Goal: Task Accomplishment & Management: Manage account settings

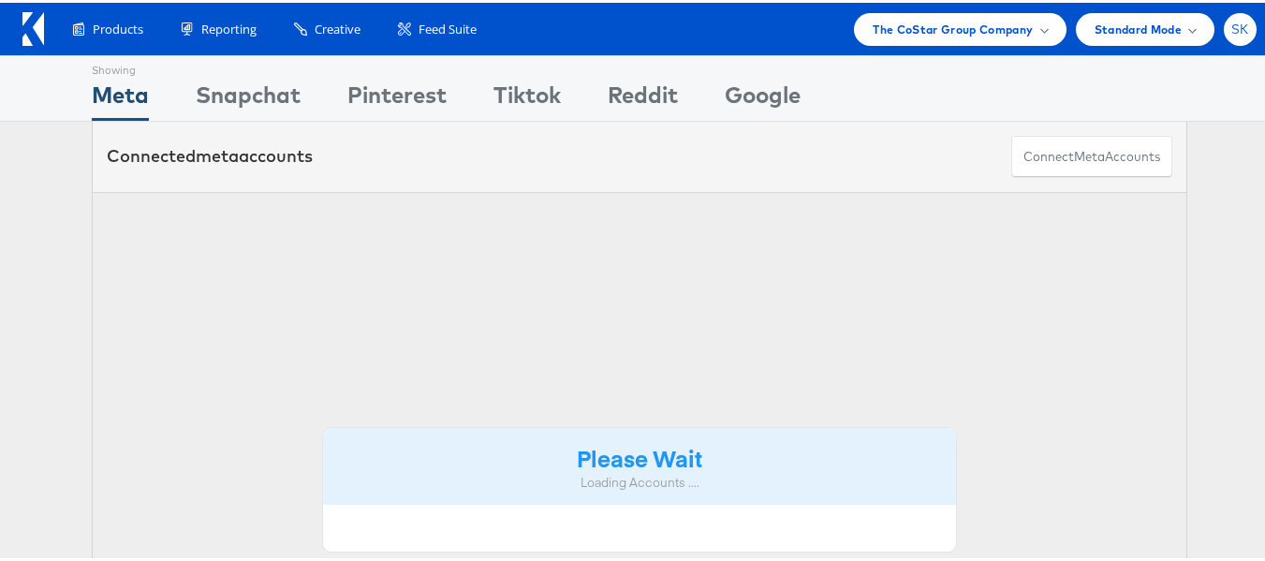
click at [1232, 28] on span "SK" at bounding box center [1241, 27] width 18 height 12
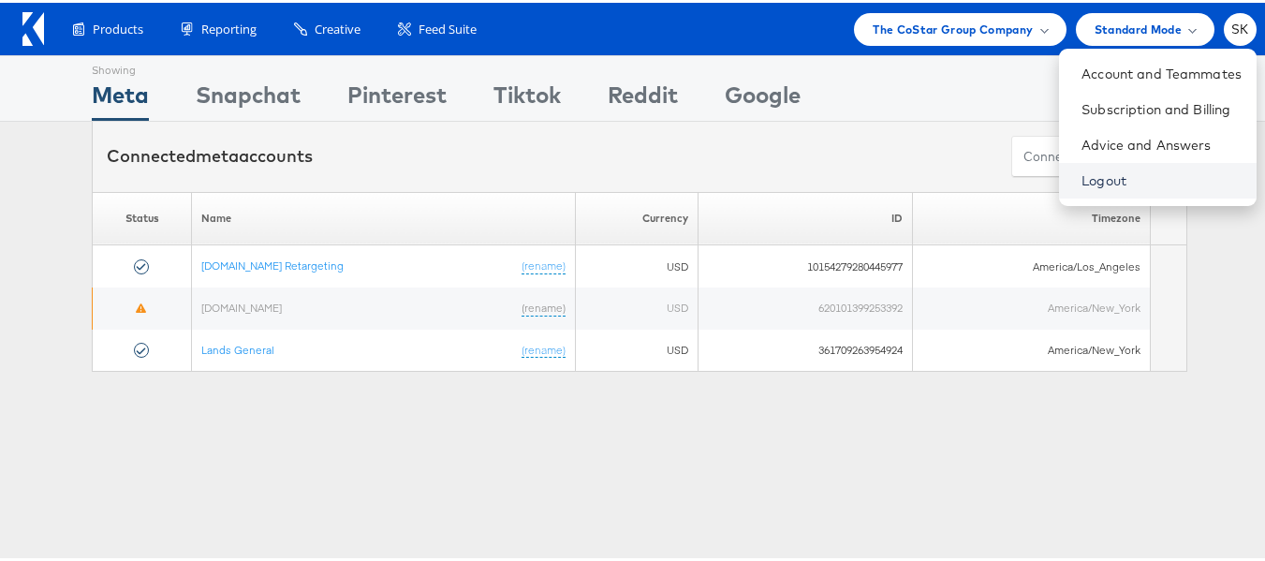
click at [1082, 179] on link "Logout" at bounding box center [1162, 178] width 160 height 19
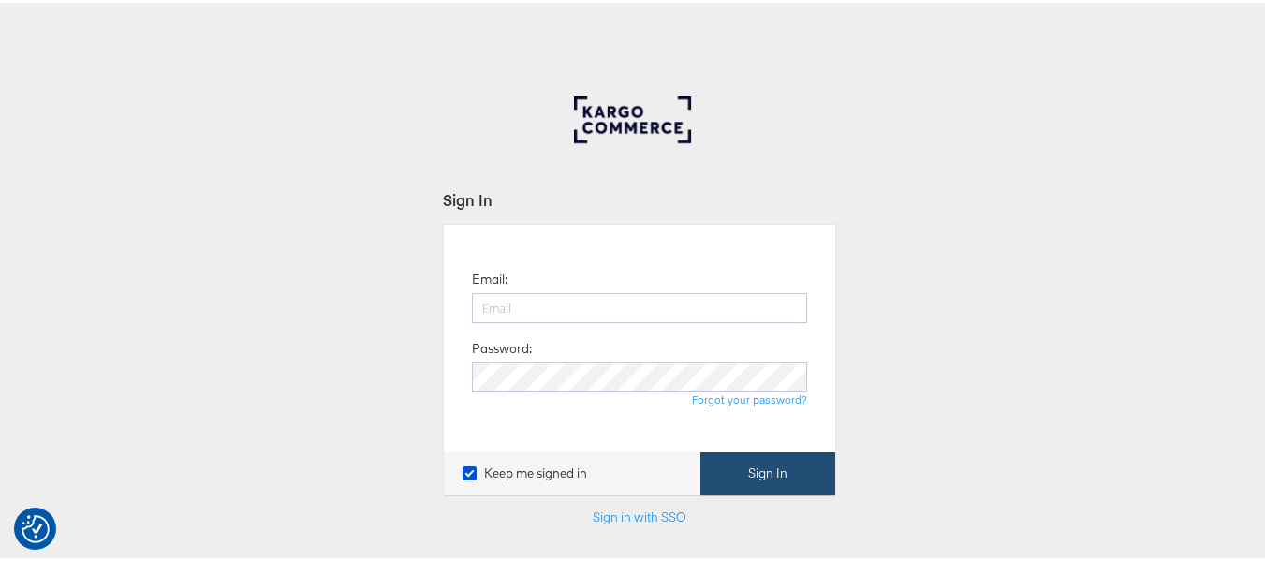
type input "shravan.kumar@kargo.com"
click at [746, 456] on button "Sign In" at bounding box center [768, 471] width 135 height 42
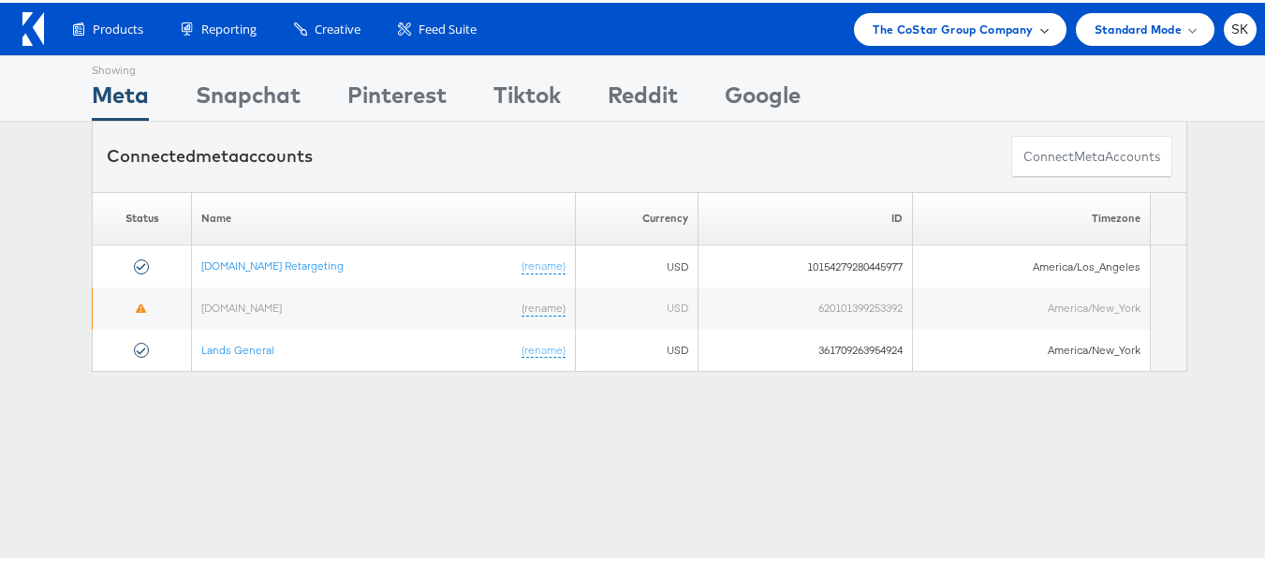
click at [912, 40] on div "The CoStar Group Company" at bounding box center [960, 26] width 212 height 33
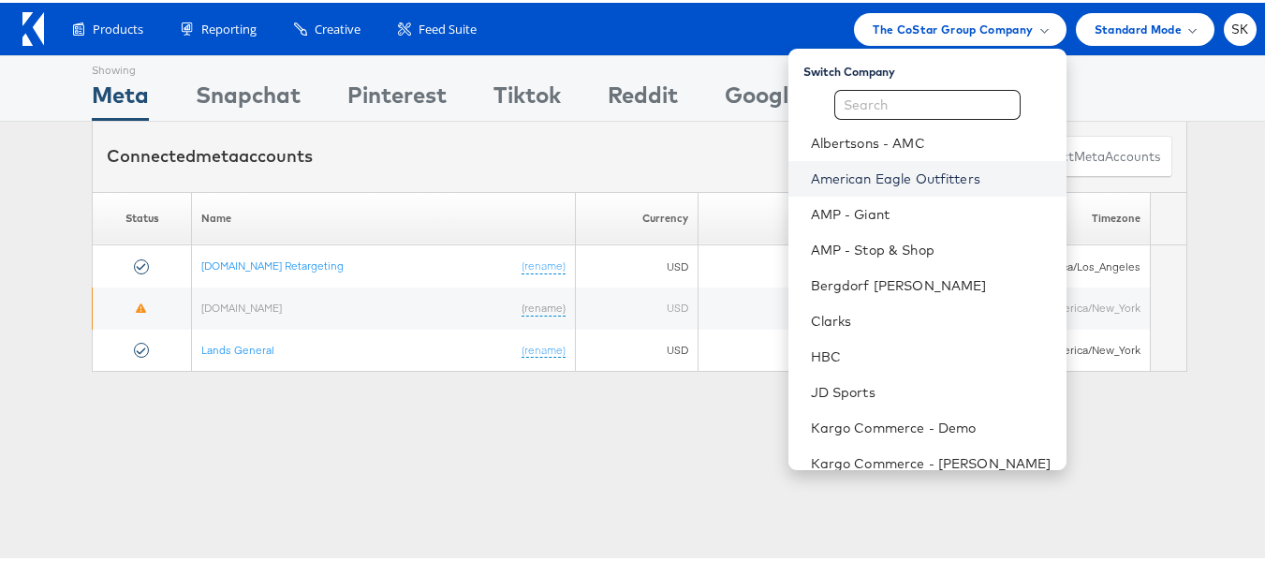
click at [855, 175] on link "American Eagle Outfitters" at bounding box center [931, 176] width 241 height 19
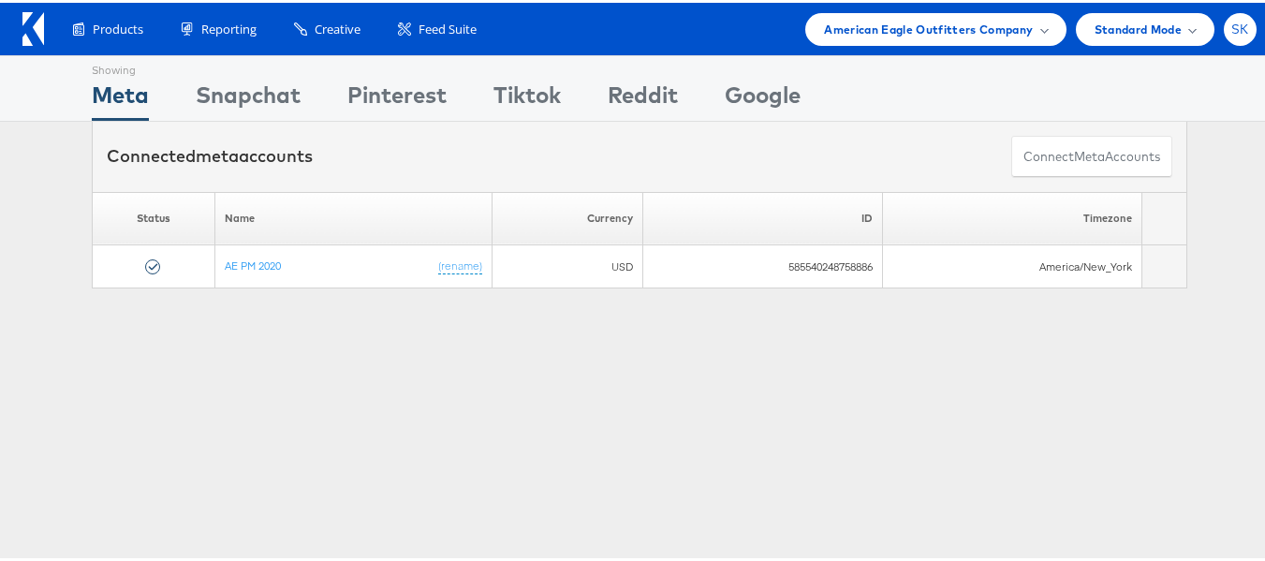
drag, startPoint x: 1235, startPoint y: 11, endPoint x: 1226, endPoint y: 15, distance: 10.1
click at [1226, 15] on li "SK Account and Teammates Subscription and Billing Advice and Answers Logout" at bounding box center [1240, 26] width 33 height 33
click at [1225, 16] on div "SK" at bounding box center [1240, 26] width 33 height 33
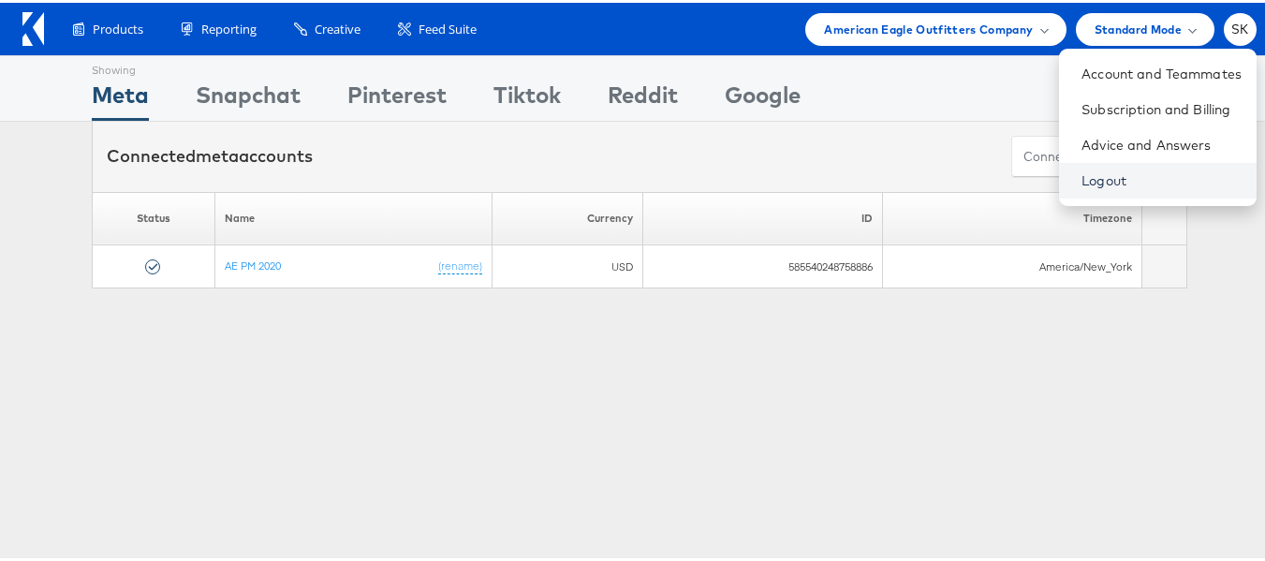
click at [1082, 176] on link "Logout" at bounding box center [1162, 178] width 160 height 19
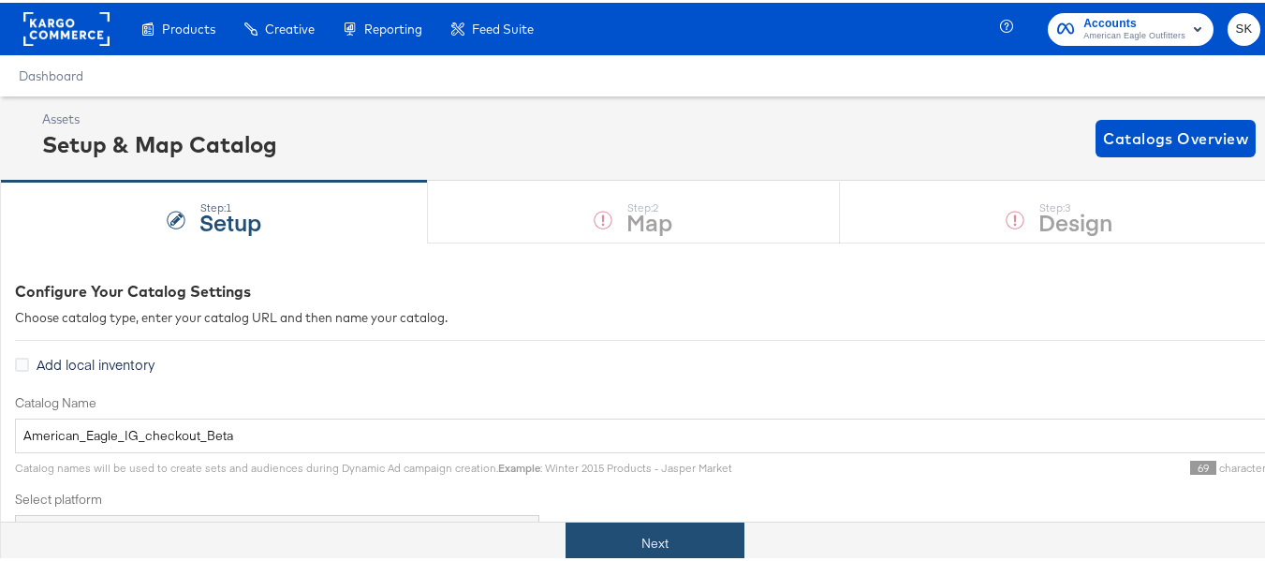
click at [687, 527] on button "Next" at bounding box center [655, 541] width 179 height 42
click at [647, 542] on button "Next" at bounding box center [655, 541] width 179 height 42
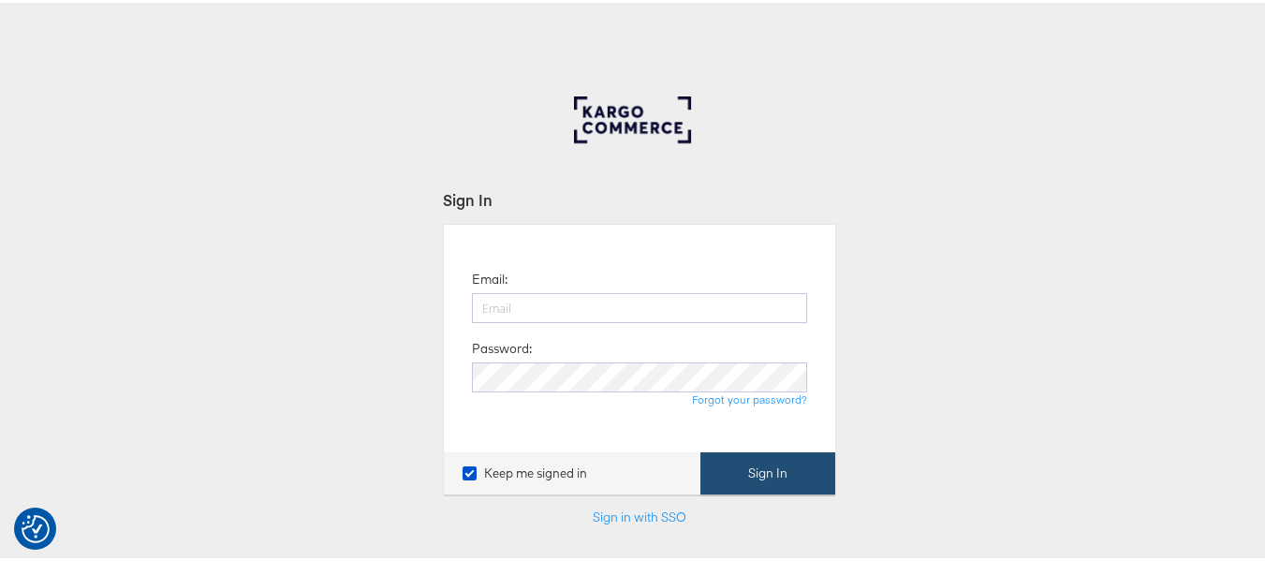
type input "[PERSON_NAME][EMAIL_ADDRESS][DOMAIN_NAME]"
click at [774, 458] on button "Sign In" at bounding box center [768, 471] width 135 height 42
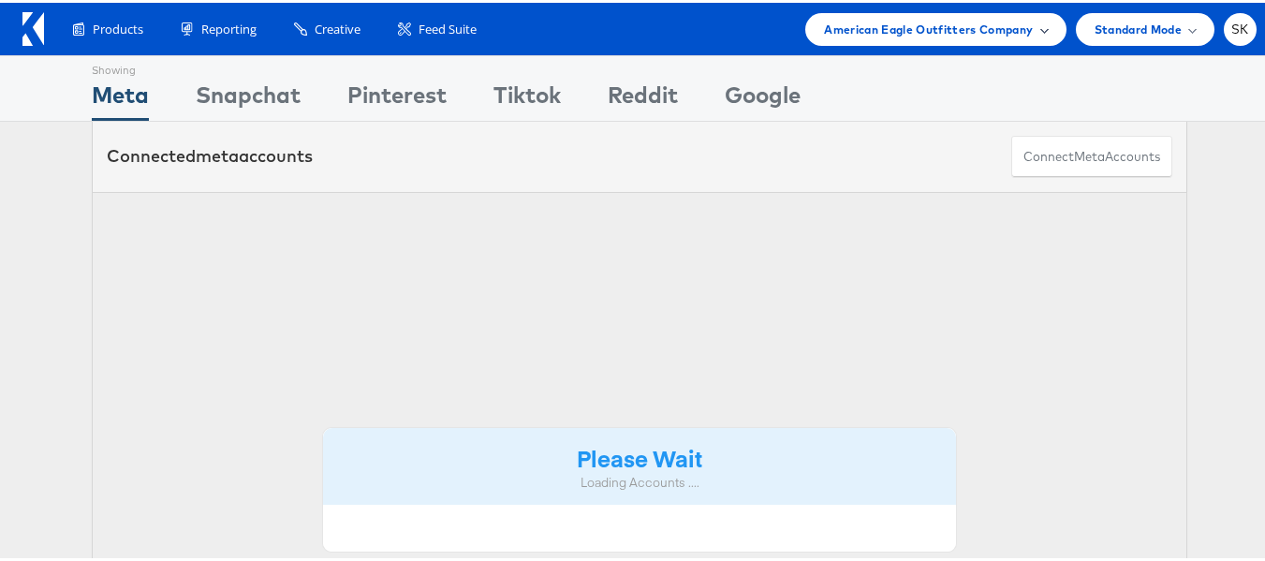
click at [908, 33] on span "American Eagle Outfitters Company" at bounding box center [928, 27] width 209 height 20
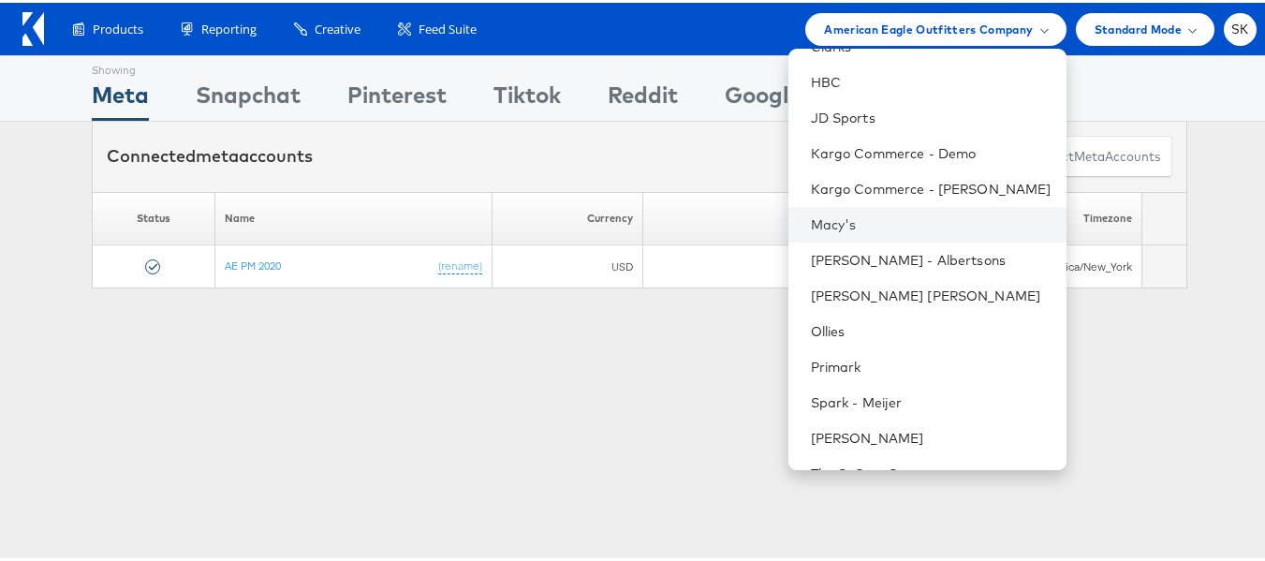
scroll to position [268, 0]
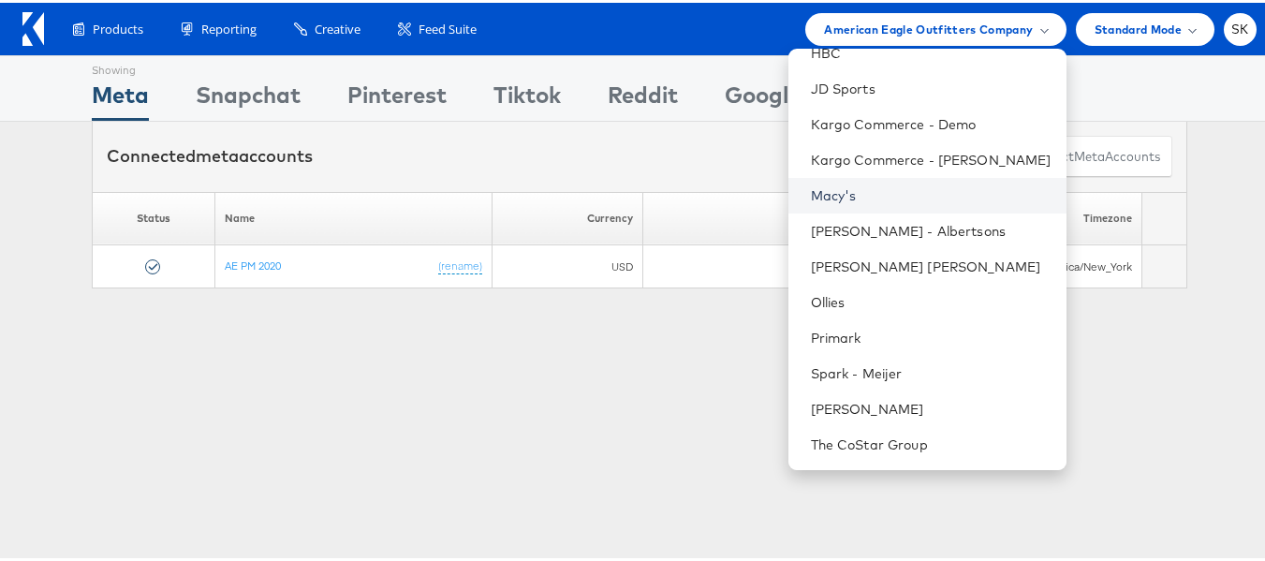
click at [844, 194] on link "Macy's" at bounding box center [931, 193] width 241 height 19
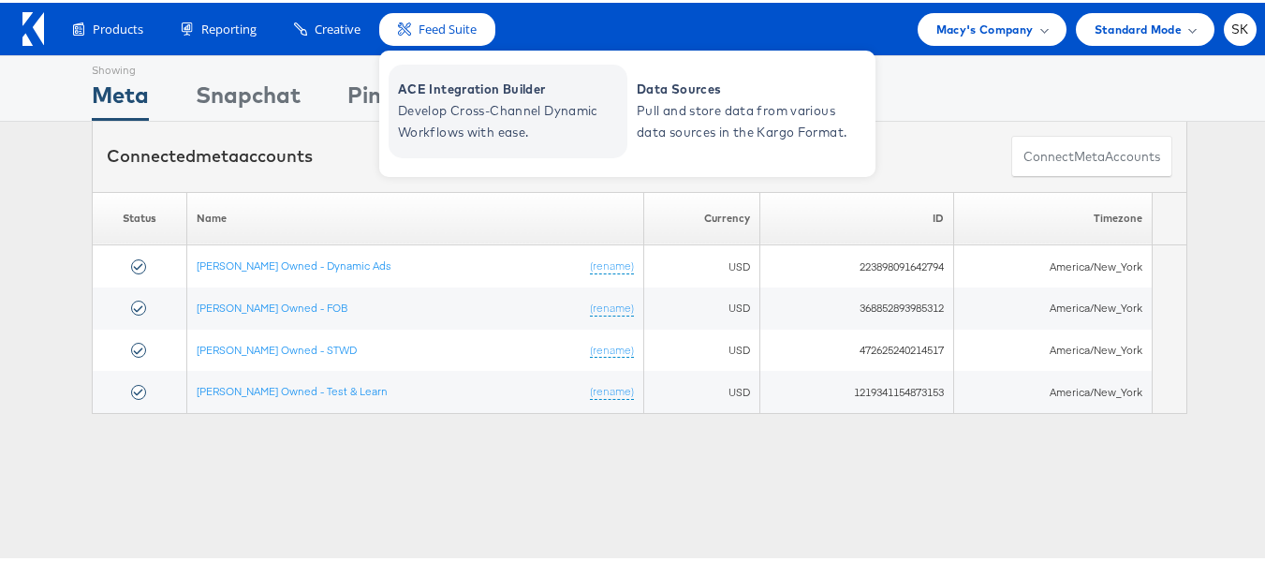
click at [434, 125] on span "Develop Cross-Channel Dynamic Workflows with ease." at bounding box center [510, 118] width 225 height 43
